Goal: Find specific fact: Find contact information

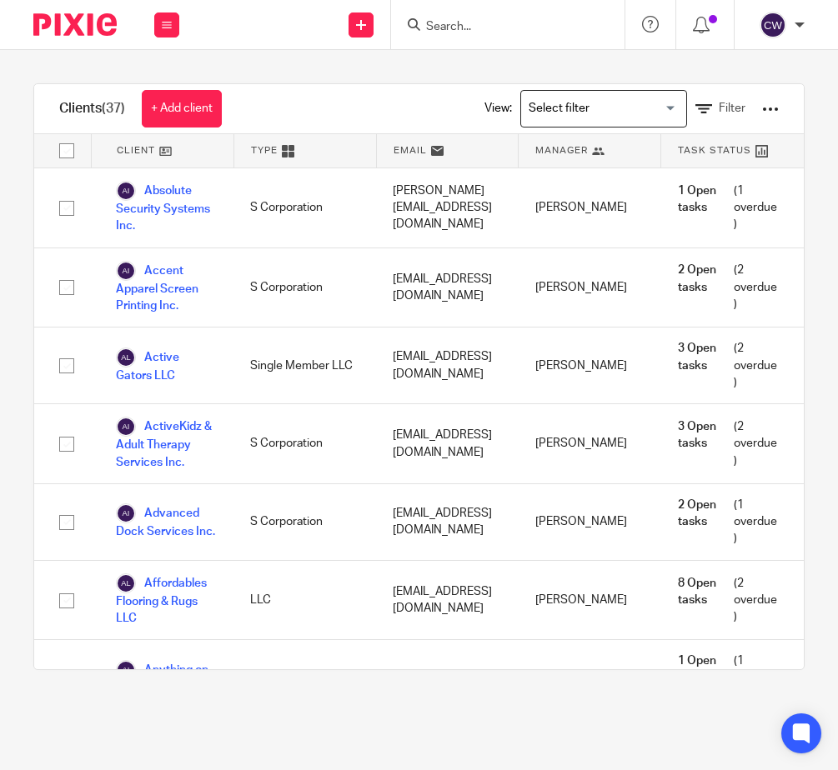
click at [109, 25] on img at bounding box center [74, 24] width 83 height 23
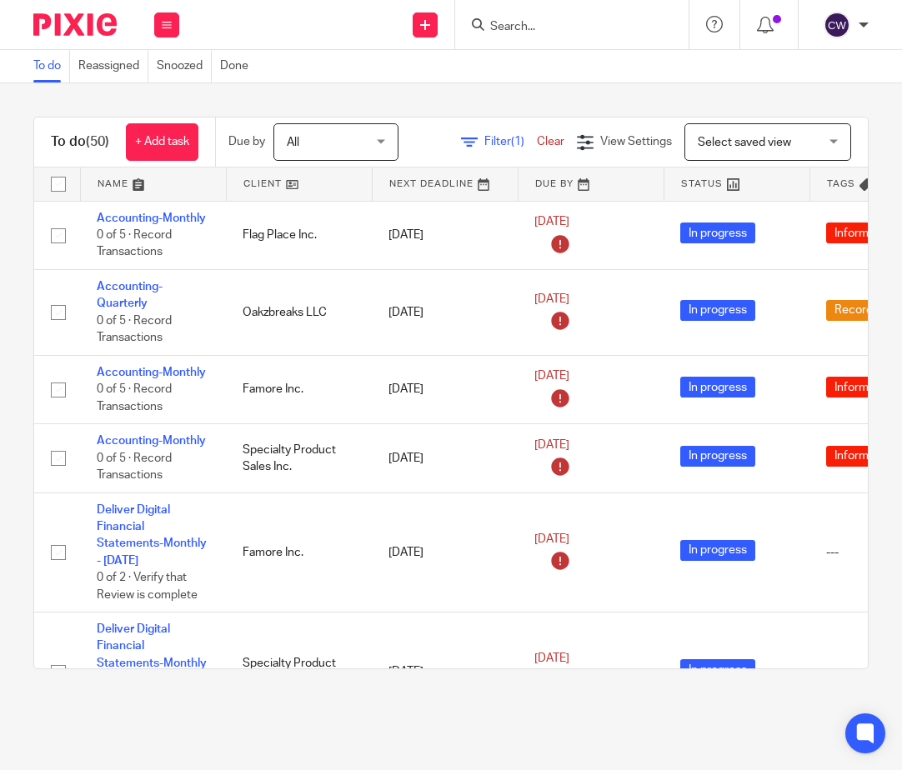
click at [280, 183] on link at bounding box center [299, 184] width 145 height 33
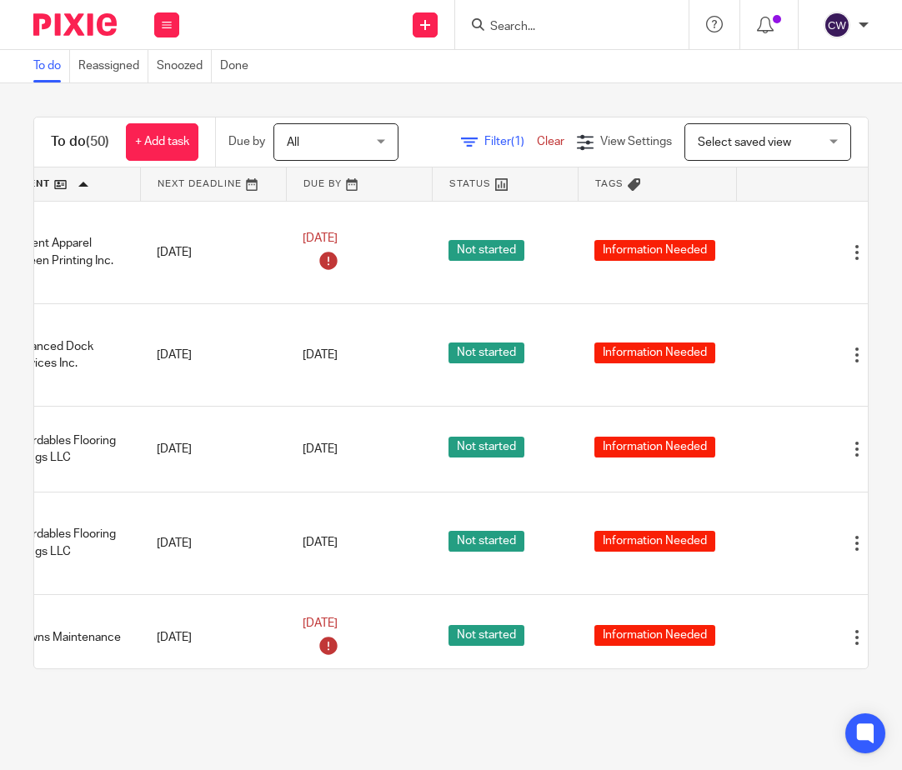
scroll to position [0, 284]
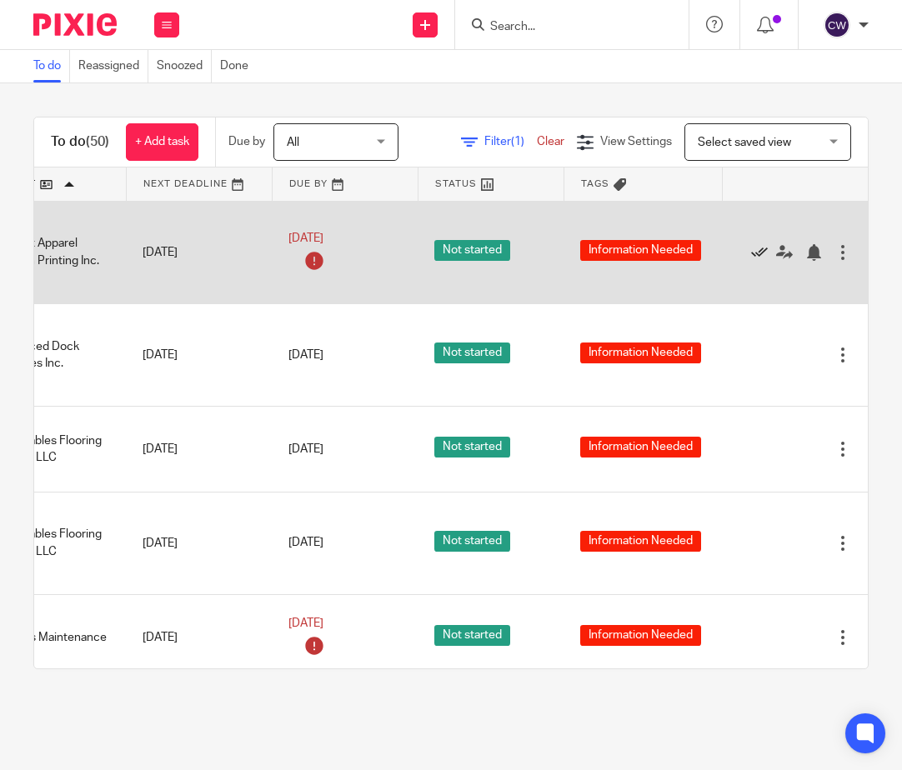
click at [751, 255] on icon at bounding box center [759, 252] width 17 height 17
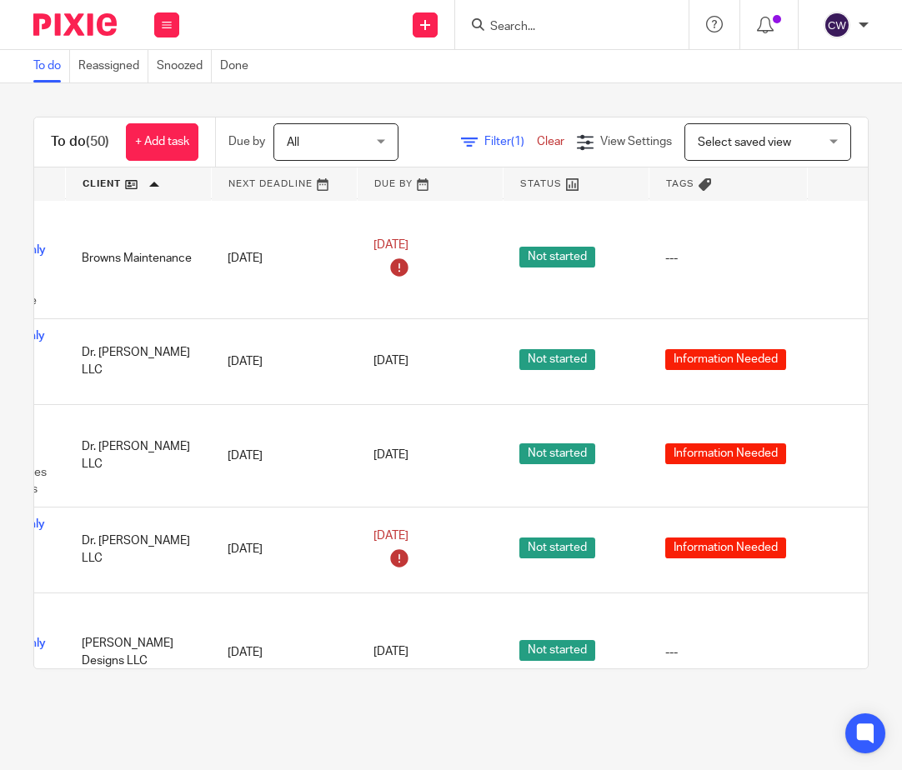
scroll to position [583, 284]
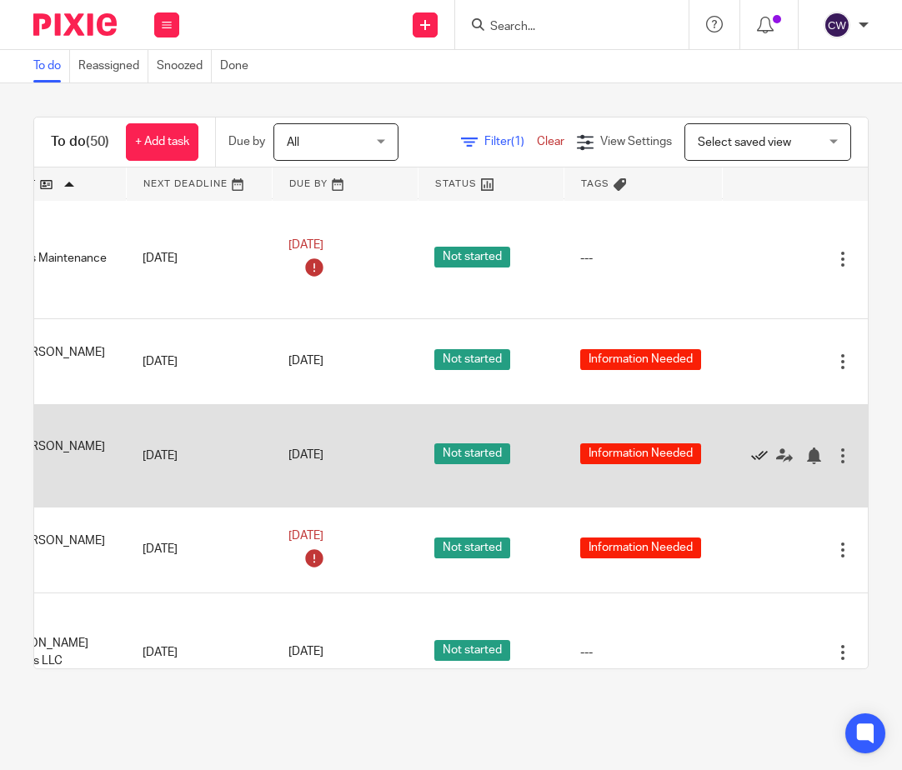
click at [751, 464] on icon at bounding box center [759, 456] width 17 height 17
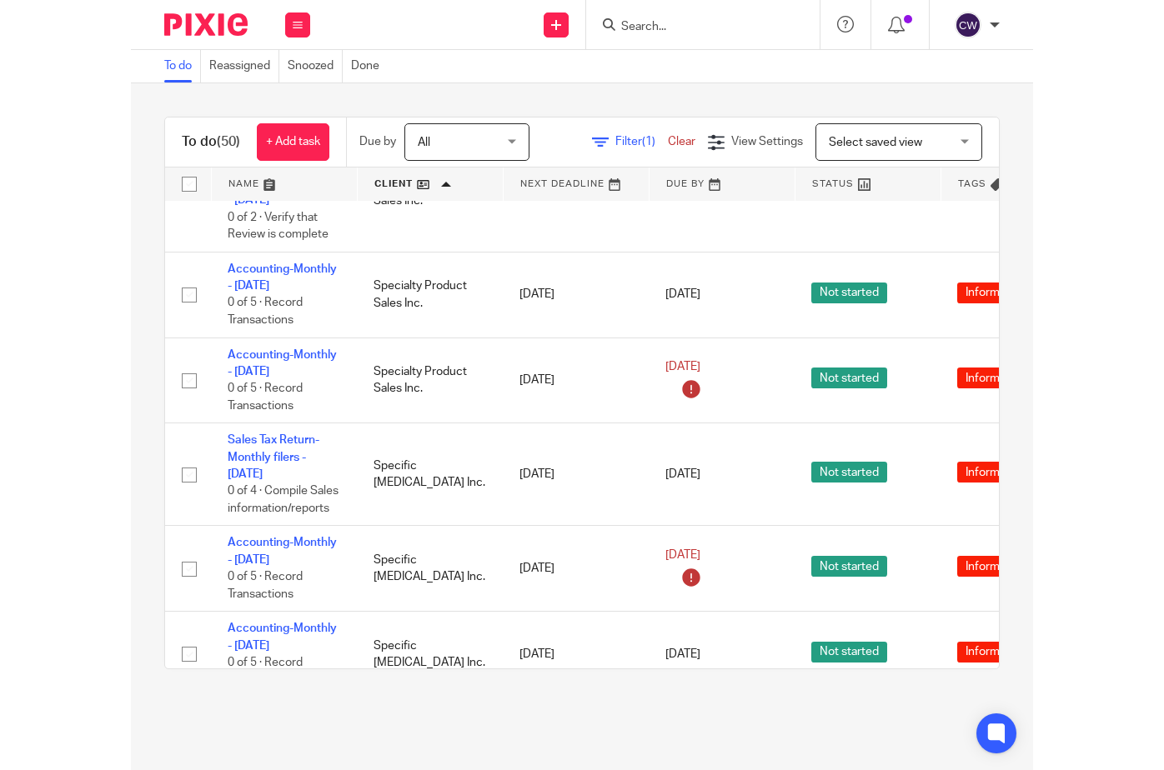
scroll to position [4001, 0]
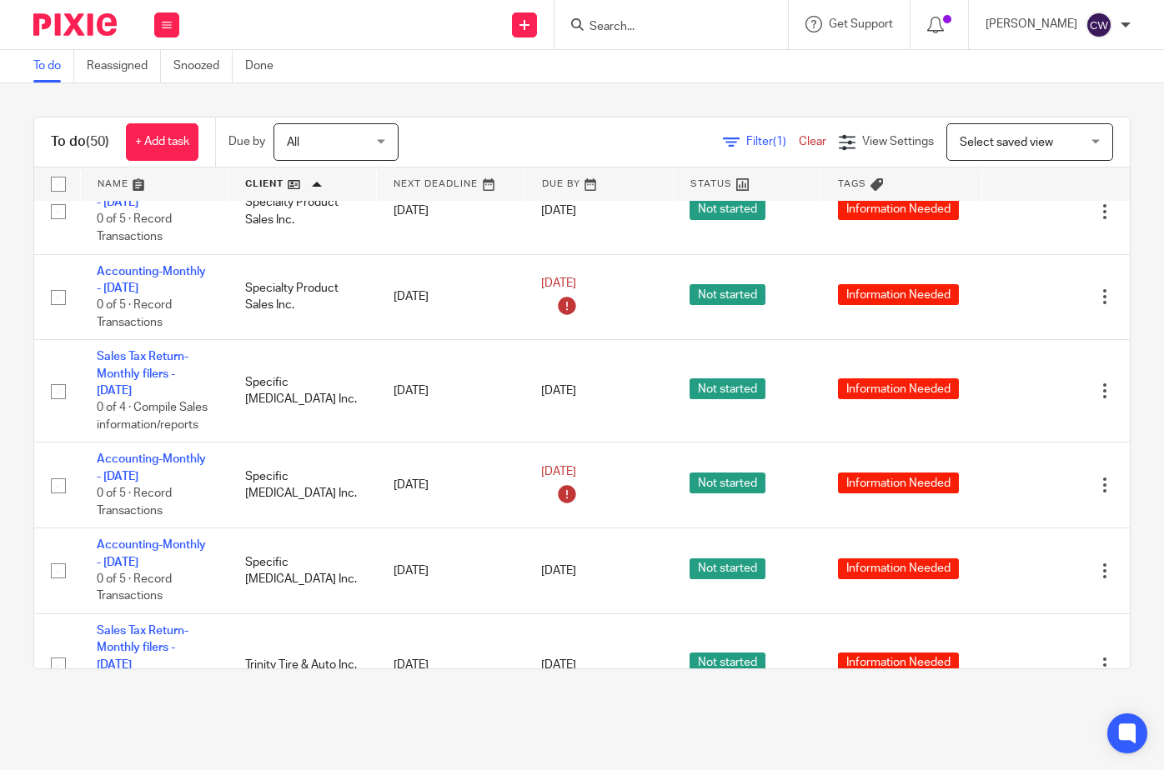
click at [693, 32] on input "Search" at bounding box center [663, 27] width 150 height 15
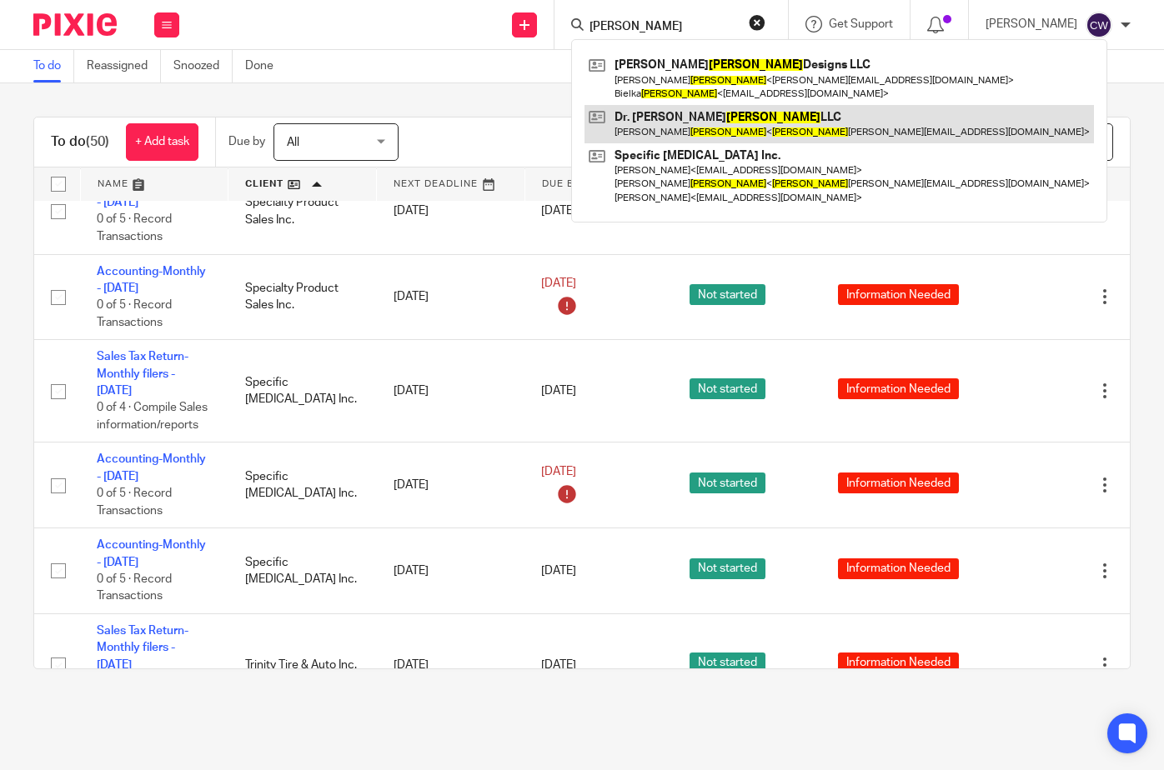
type input "[PERSON_NAME]"
click at [667, 132] on link at bounding box center [838, 124] width 509 height 38
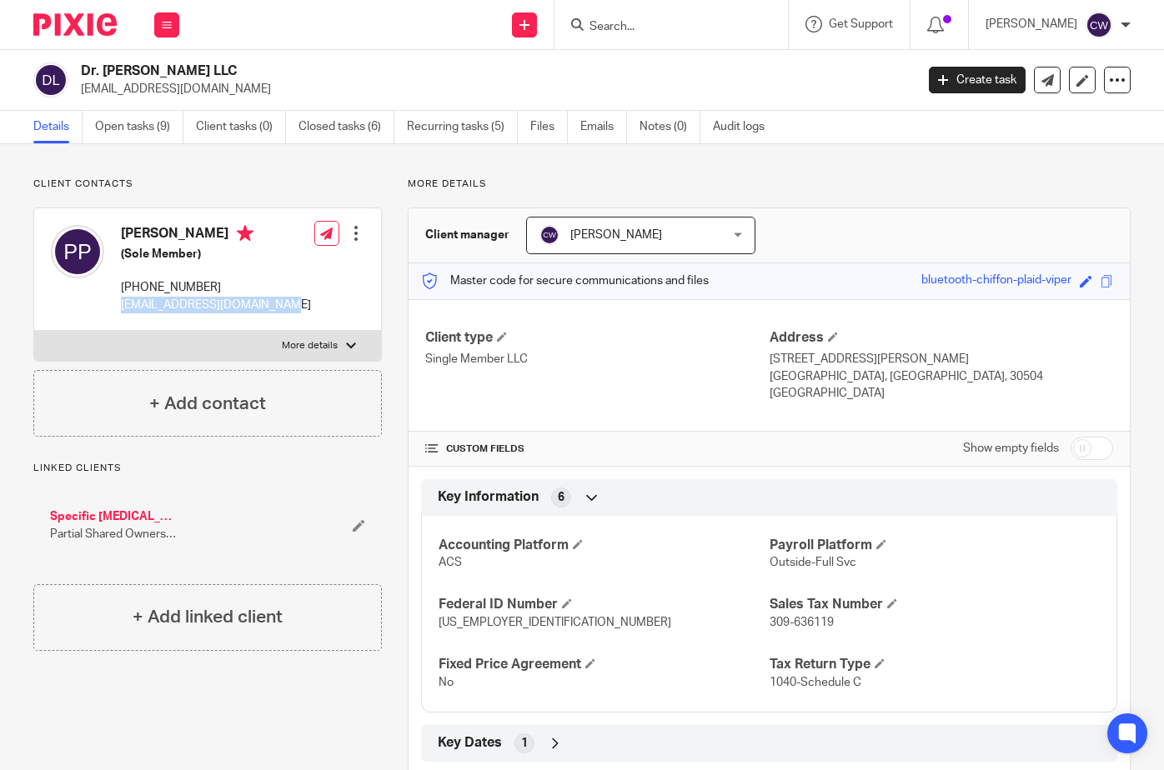
drag, startPoint x: 264, startPoint y: 303, endPoint x: 123, endPoint y: 308, distance: 141.8
click at [123, 308] on p "[EMAIL_ADDRESS][DOMAIN_NAME]" at bounding box center [216, 305] width 190 height 17
copy p "[EMAIL_ADDRESS][DOMAIN_NAME]"
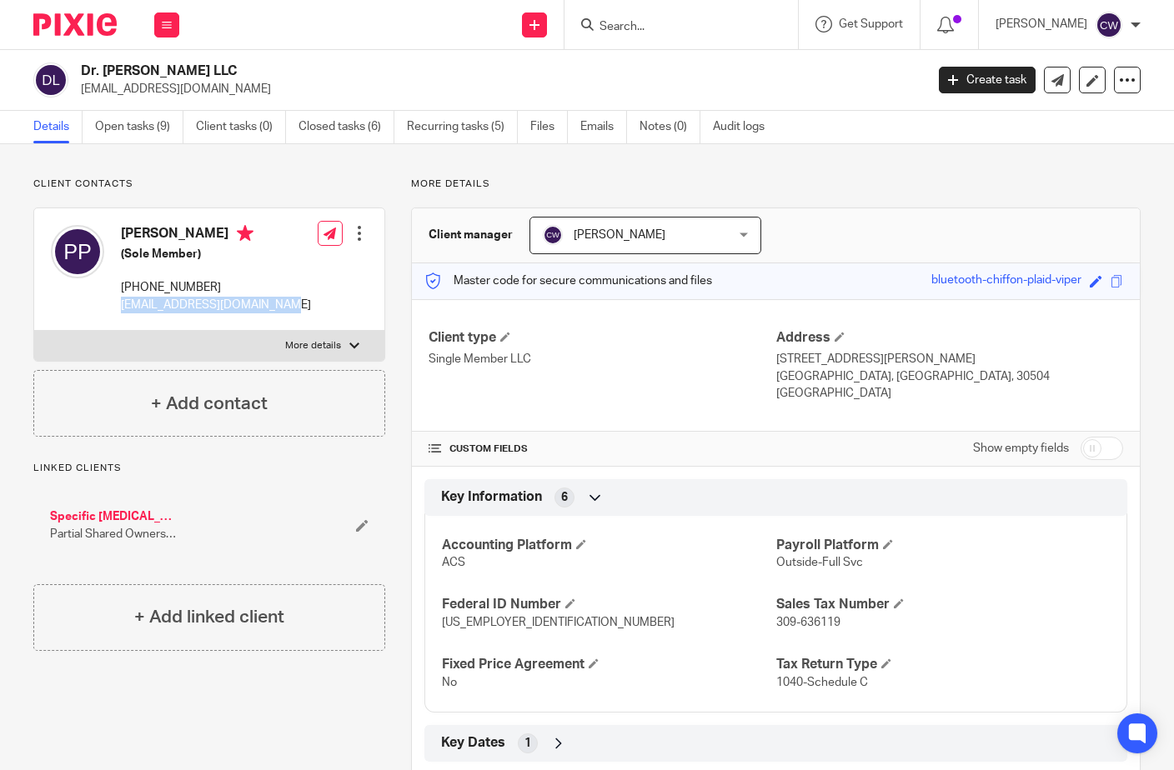
click at [74, 26] on img at bounding box center [74, 24] width 83 height 23
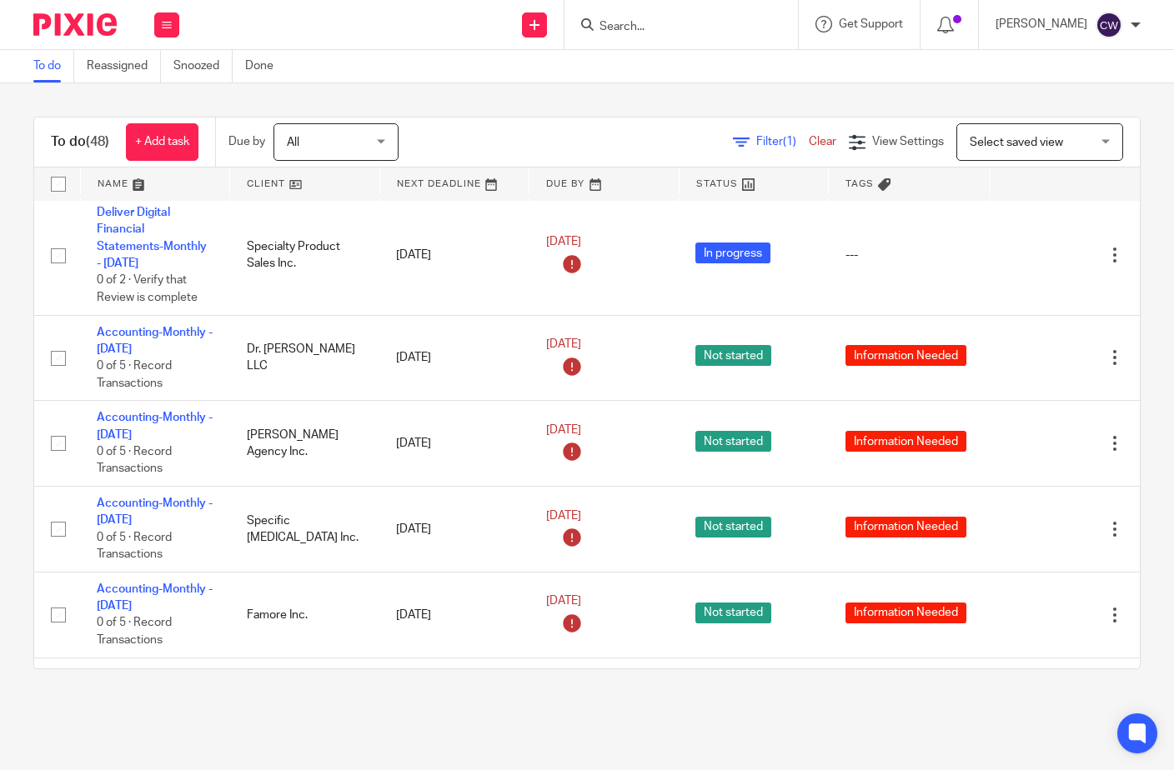
scroll to position [83, 0]
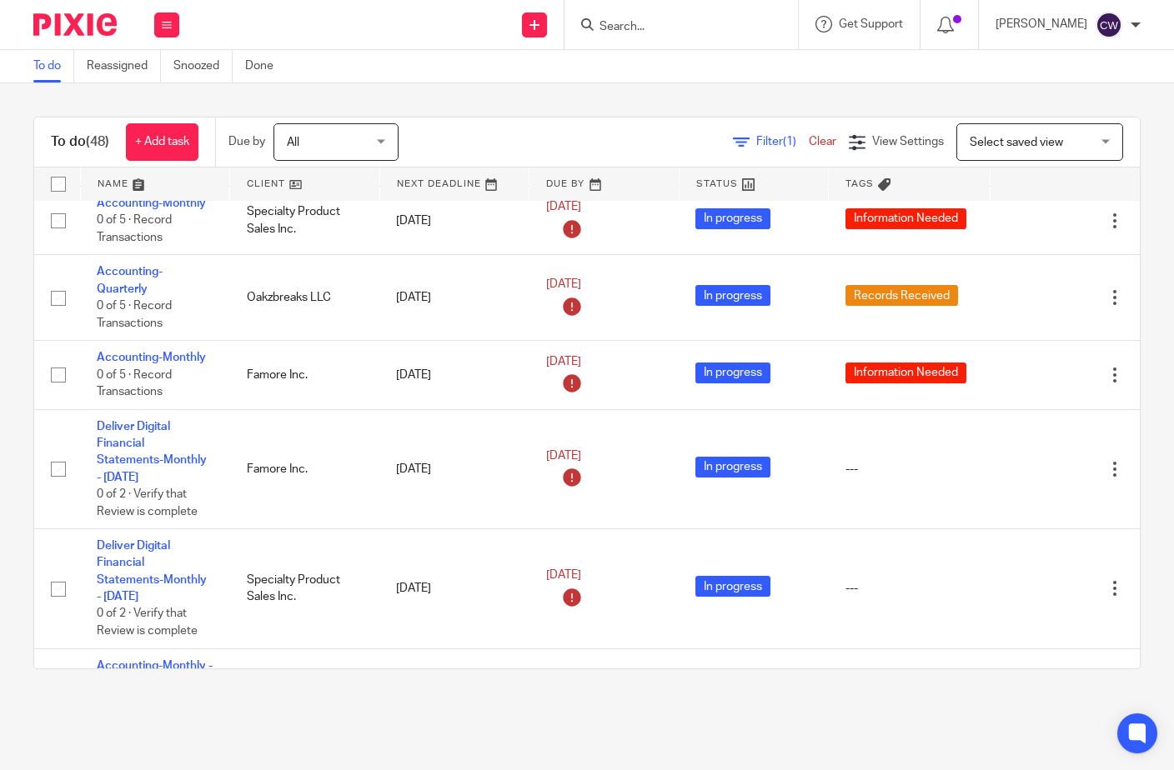
click at [296, 184] on link at bounding box center [304, 184] width 149 height 33
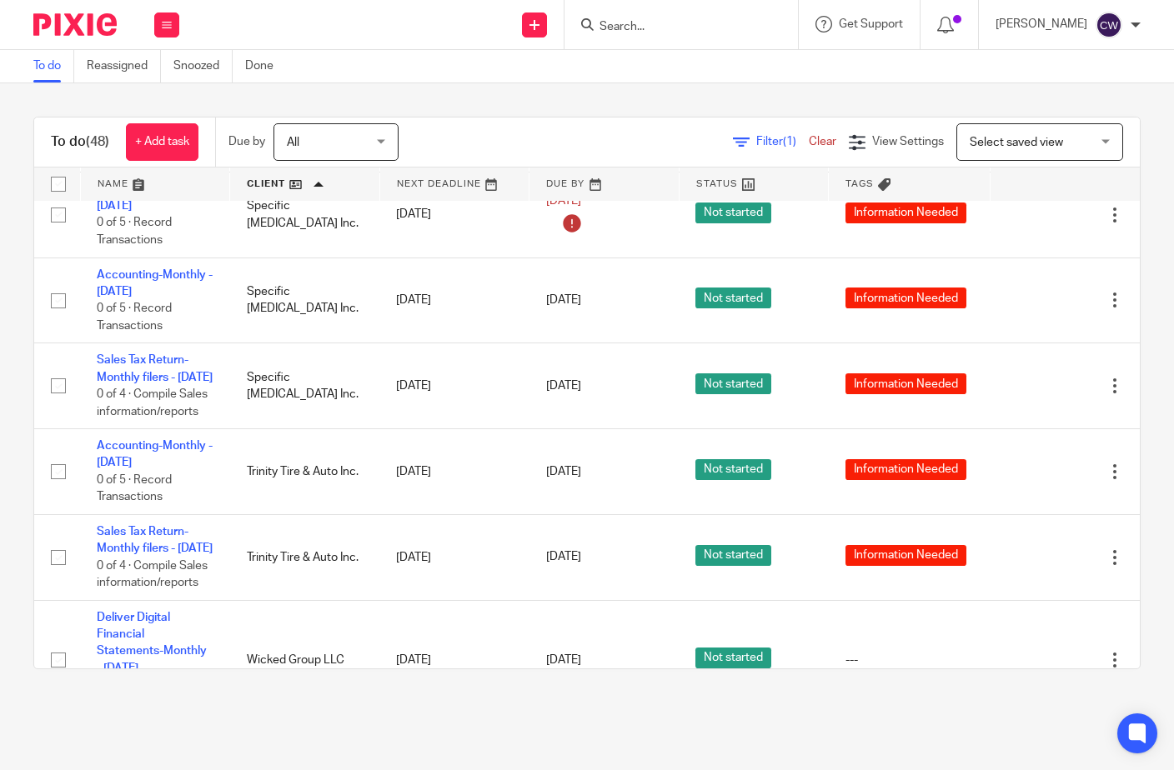
scroll to position [4084, 13]
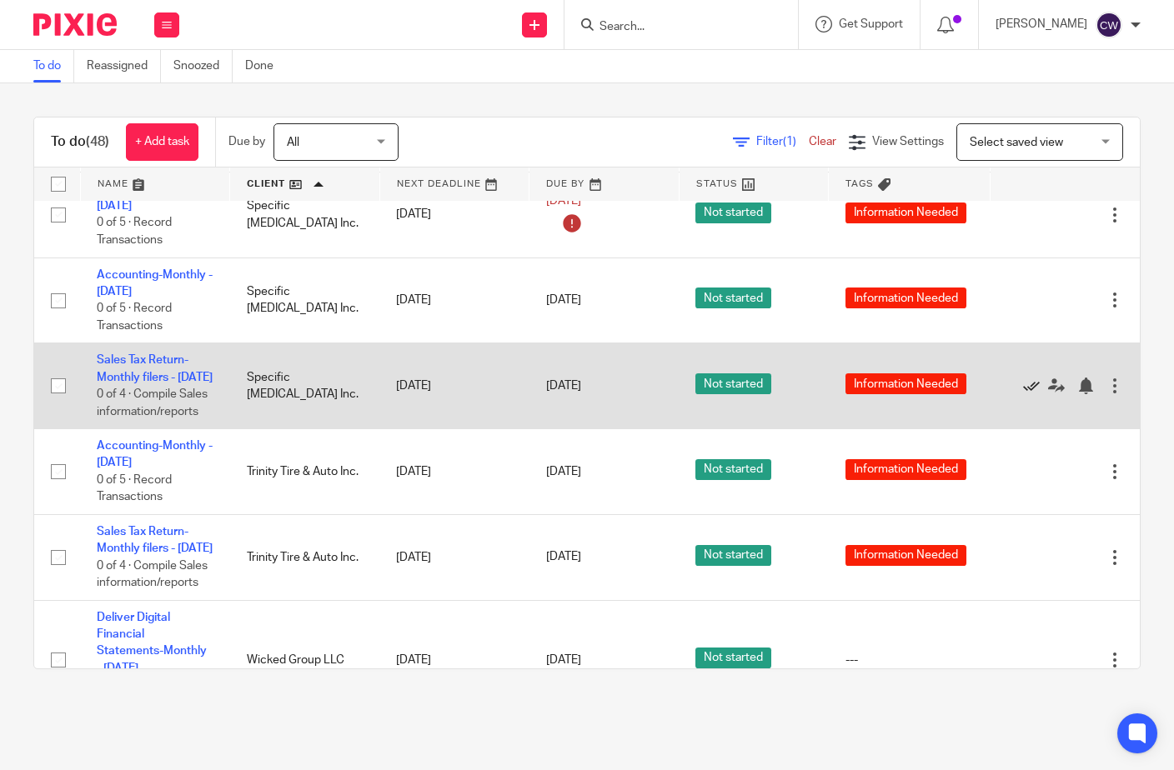
click at [1023, 394] on icon at bounding box center [1031, 386] width 17 height 17
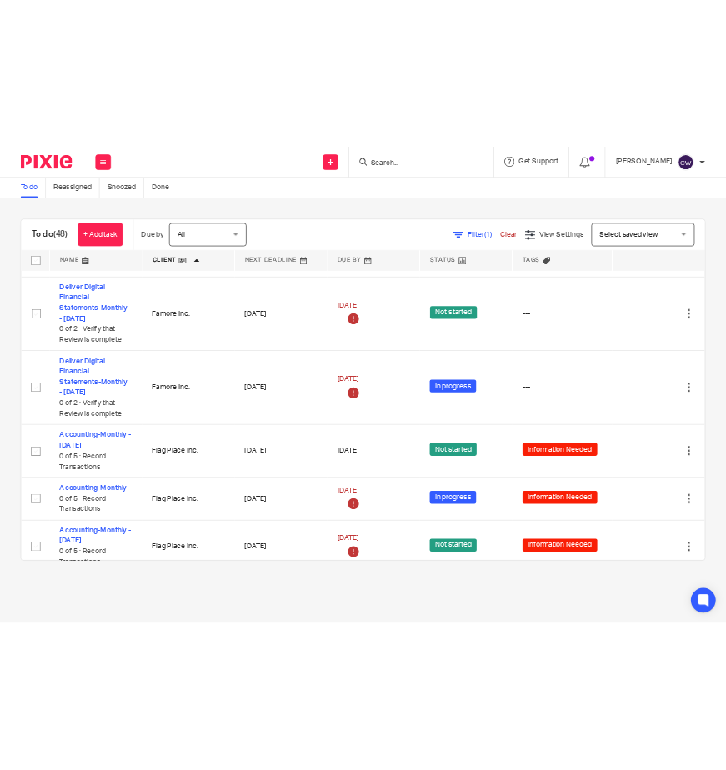
scroll to position [0, 0]
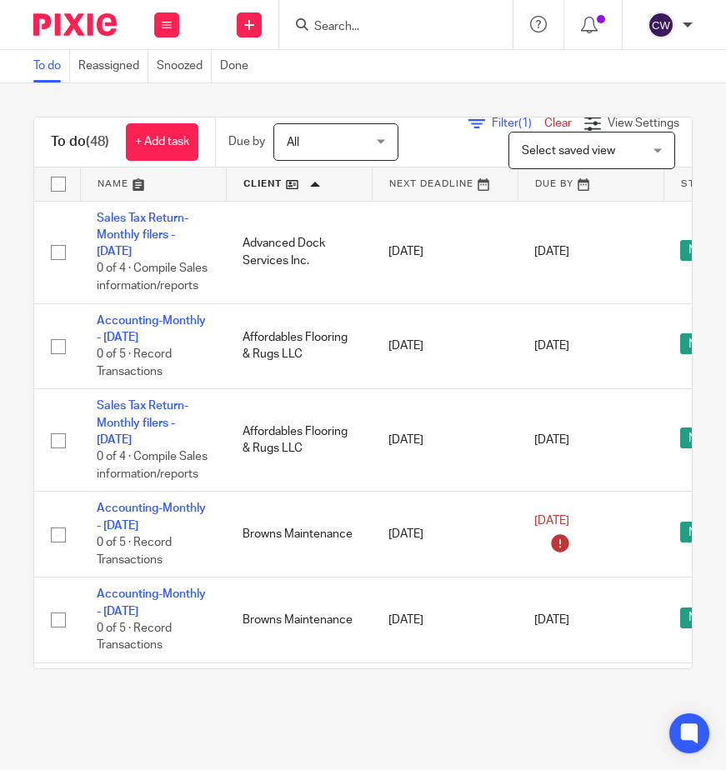
click at [675, 111] on div "To do (48) + Add task Due by All All Today Tomorrow This week Next week This mo…" at bounding box center [363, 392] width 726 height 619
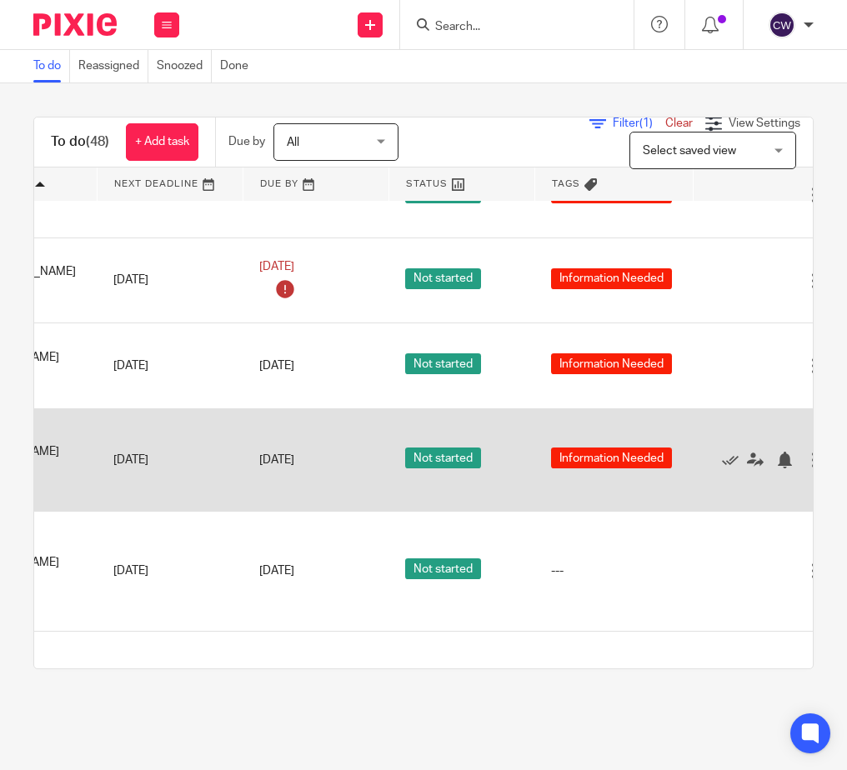
scroll to position [750, 289]
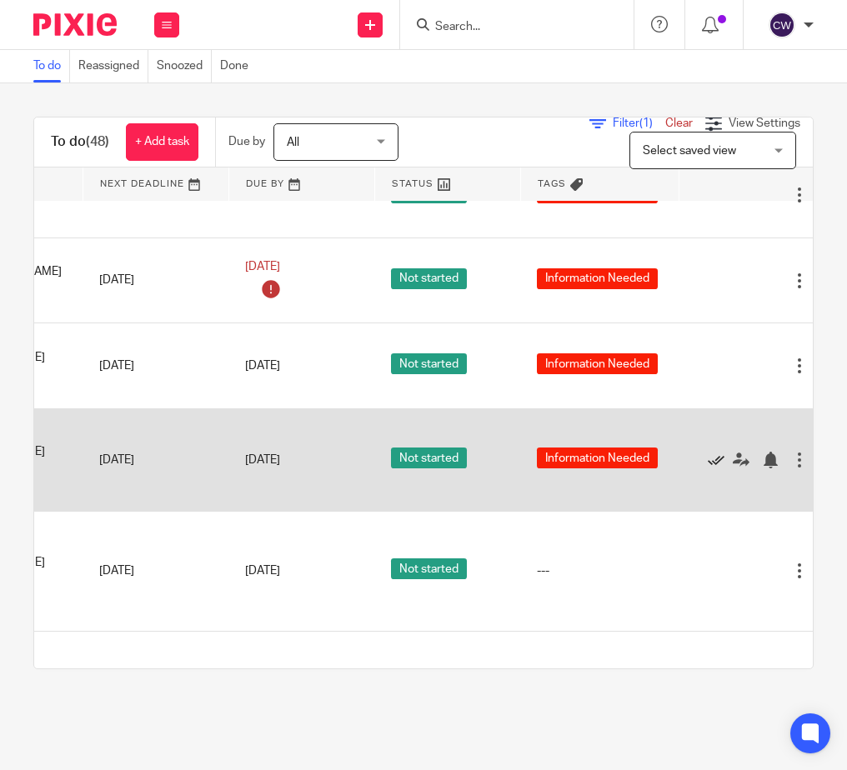
click at [717, 468] on icon at bounding box center [716, 460] width 17 height 17
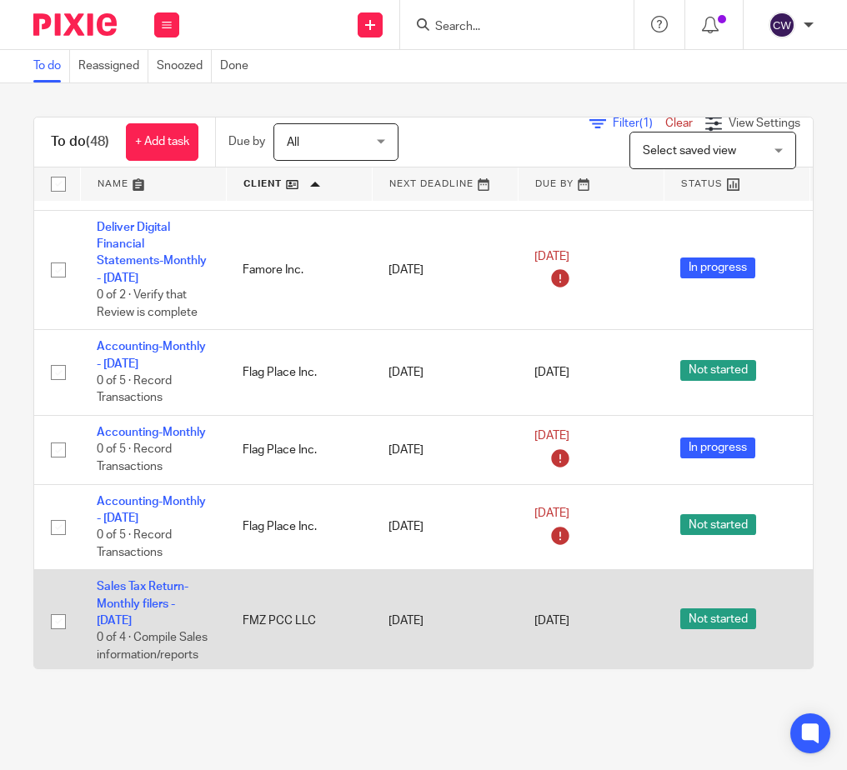
scroll to position [1750, 0]
